Goal: Task Accomplishment & Management: Manage account settings

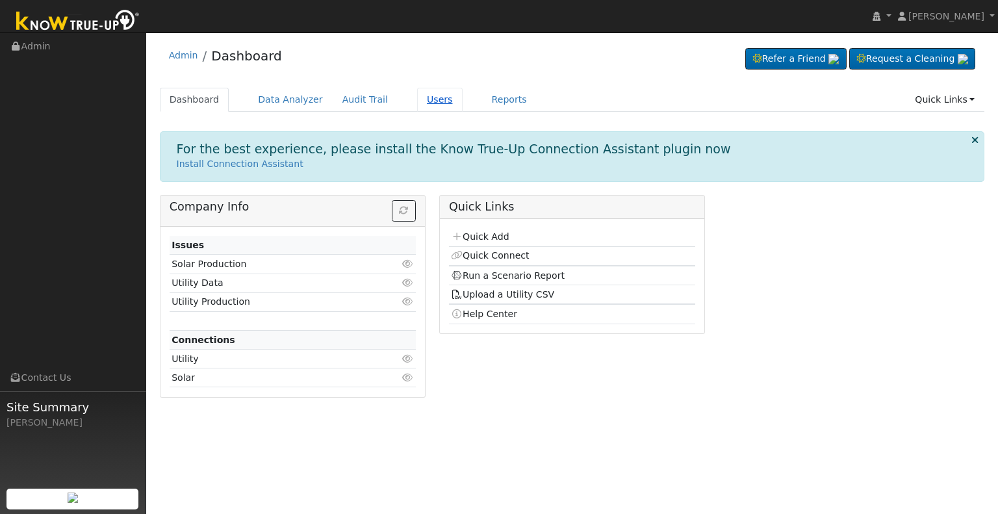
click at [418, 95] on link "Users" at bounding box center [439, 100] width 45 height 24
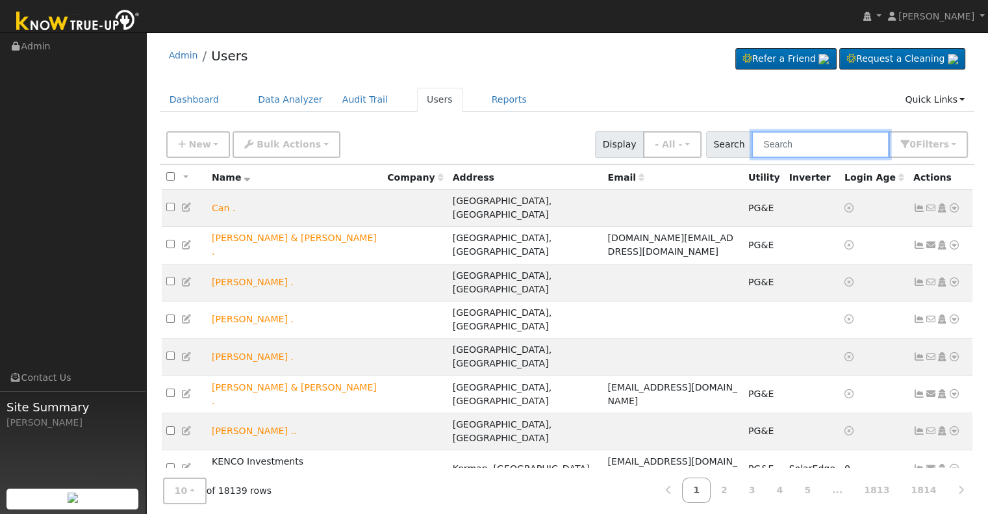
click at [785, 148] on input "text" at bounding box center [821, 144] width 138 height 27
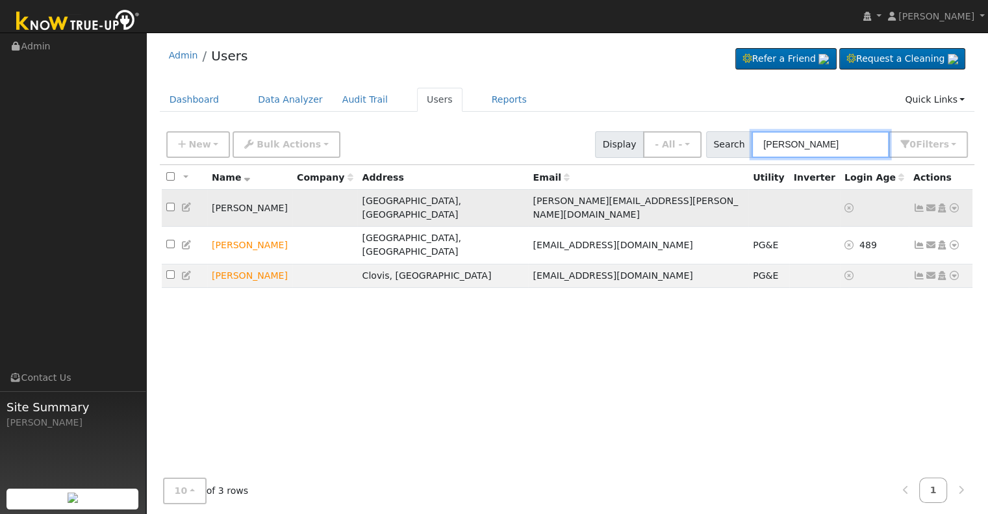
type input "[PERSON_NAME]"
click at [941, 203] on icon at bounding box center [942, 207] width 12 height 9
